Goal: Find specific page/section: Find specific page/section

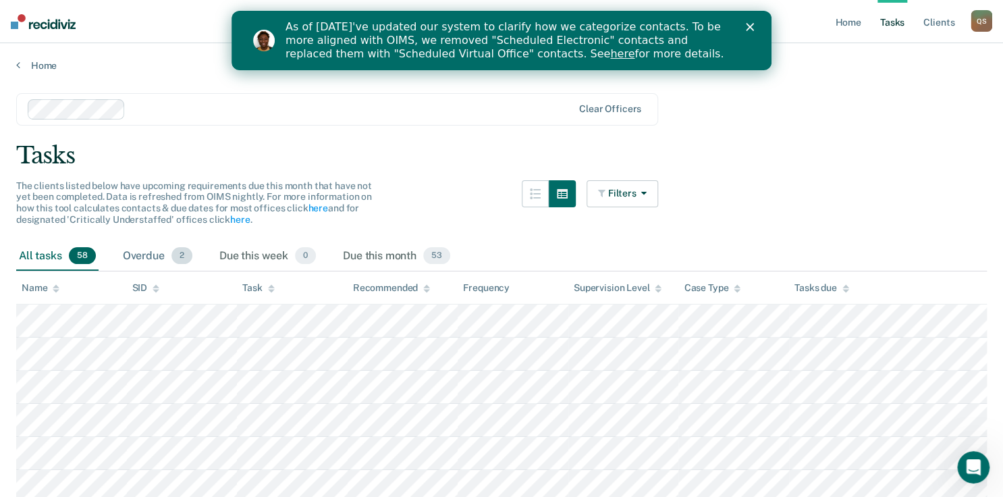
click at [146, 259] on div "Overdue 2" at bounding box center [157, 257] width 75 height 30
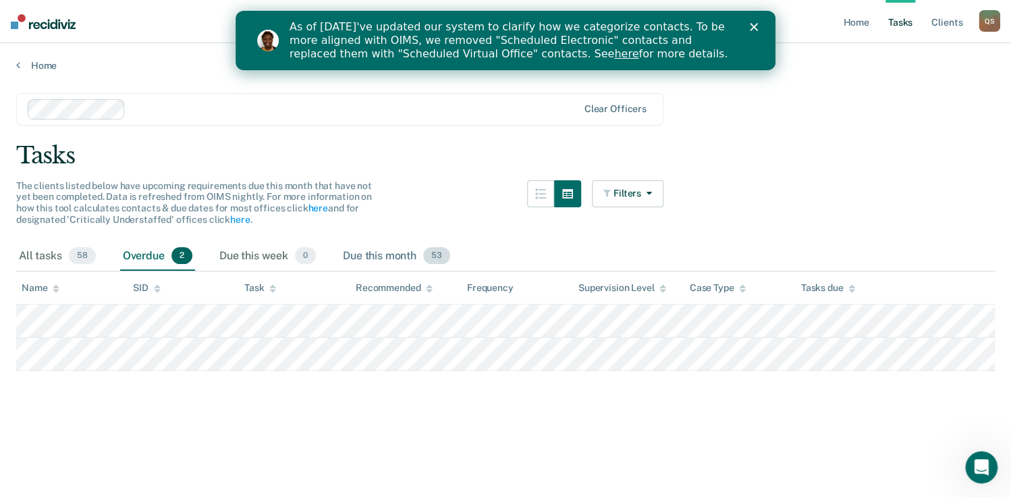
click at [381, 261] on div "Due this month 53" at bounding box center [396, 257] width 113 height 30
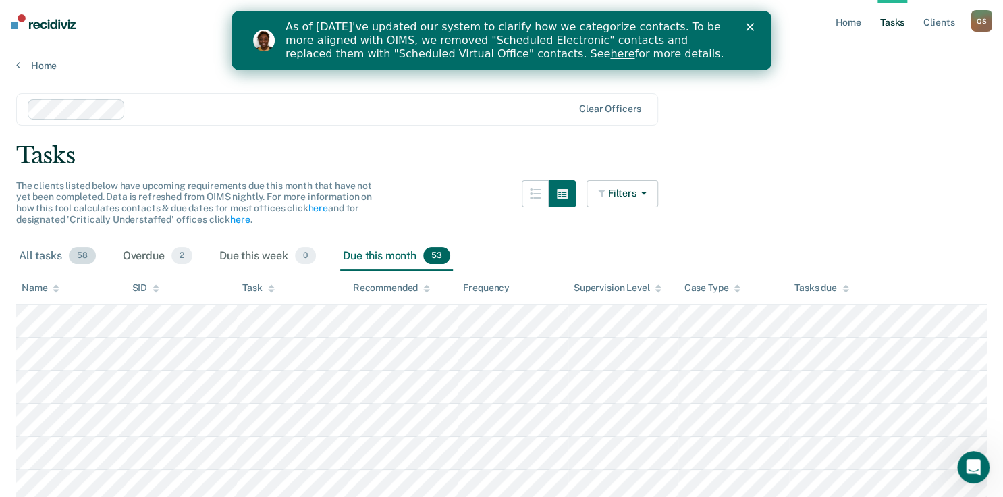
click at [51, 254] on div "All tasks 58" at bounding box center [57, 257] width 82 height 30
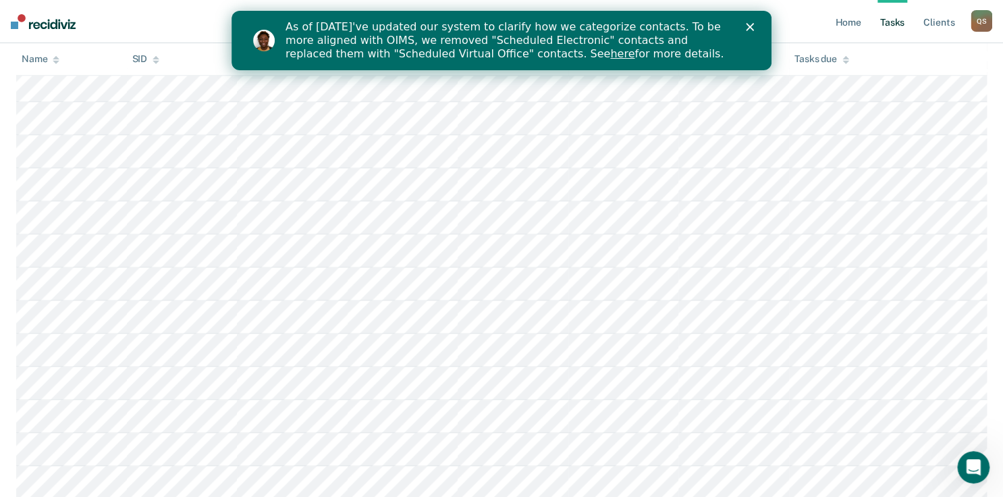
scroll to position [1026, 0]
click at [754, 24] on div "Close" at bounding box center [752, 27] width 13 height 8
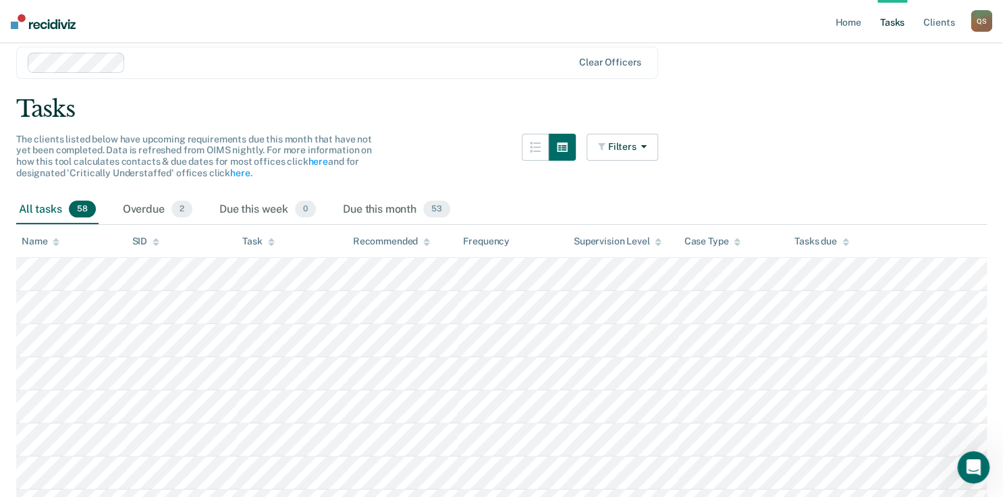
scroll to position [0, 0]
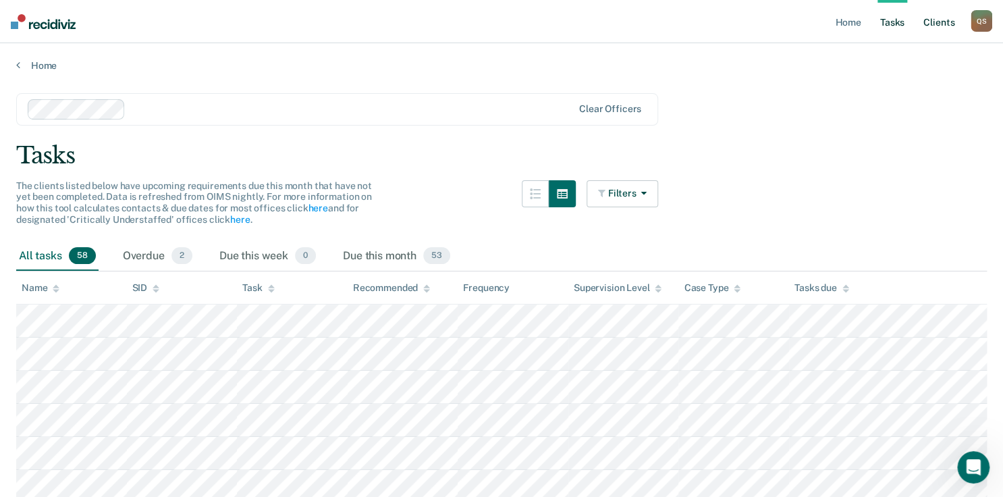
click at [940, 21] on link "Client s" at bounding box center [938, 21] width 36 height 43
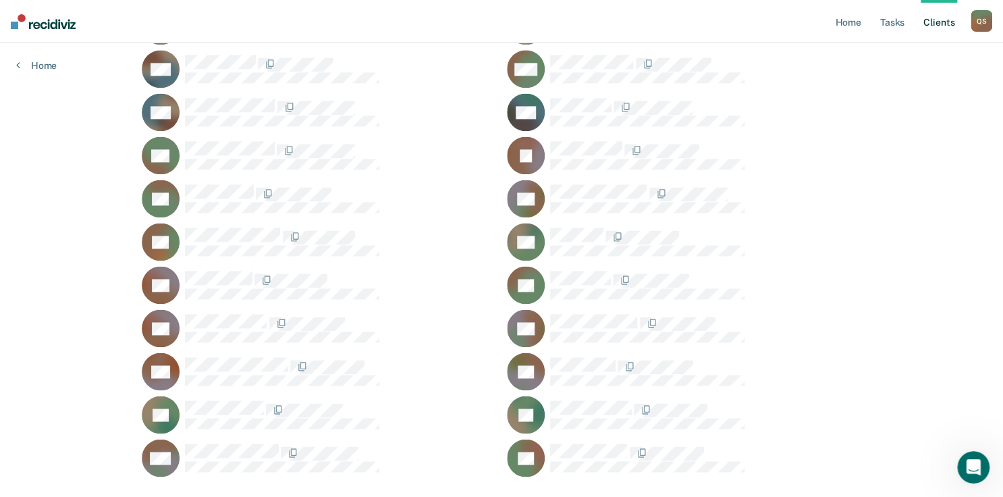
scroll to position [919, 0]
